Goal: Obtain resource: Download file/media

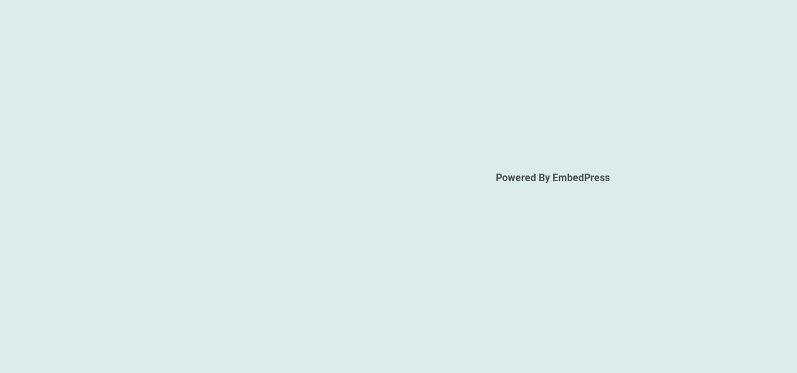
scroll to position [1898, 0]
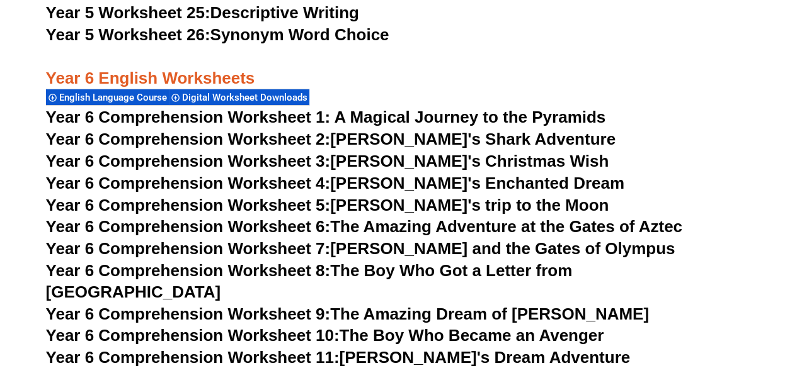
scroll to position [7179, 0]
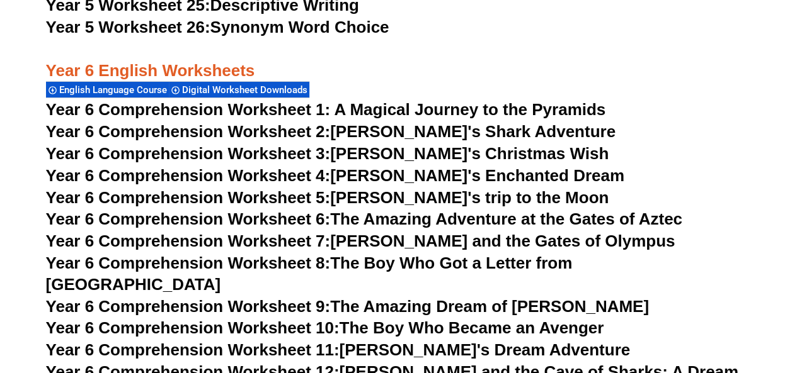
scroll to position [7116, 0]
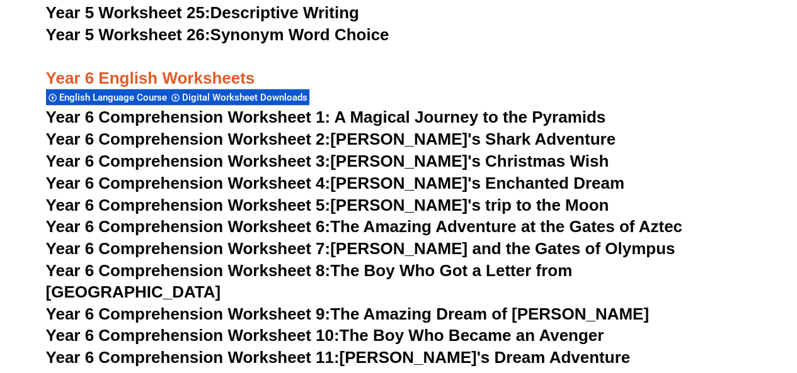
click at [374, 137] on link "Year 6 Comprehension Worksheet 2: Jake's Shark Adventure" at bounding box center [330, 139] width 569 height 19
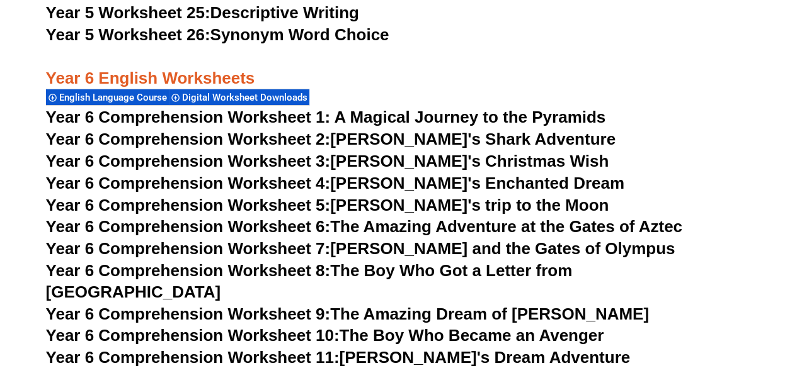
scroll to position [7179, 0]
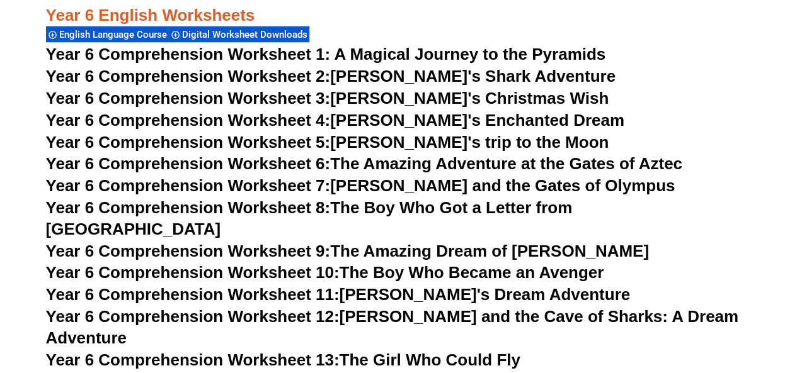
click at [509, 263] on link "Year 6 Comprehension Worksheet 10: The Boy Who Became an Avenger" at bounding box center [325, 272] width 558 height 19
